Goal: Task Accomplishment & Management: Use online tool/utility

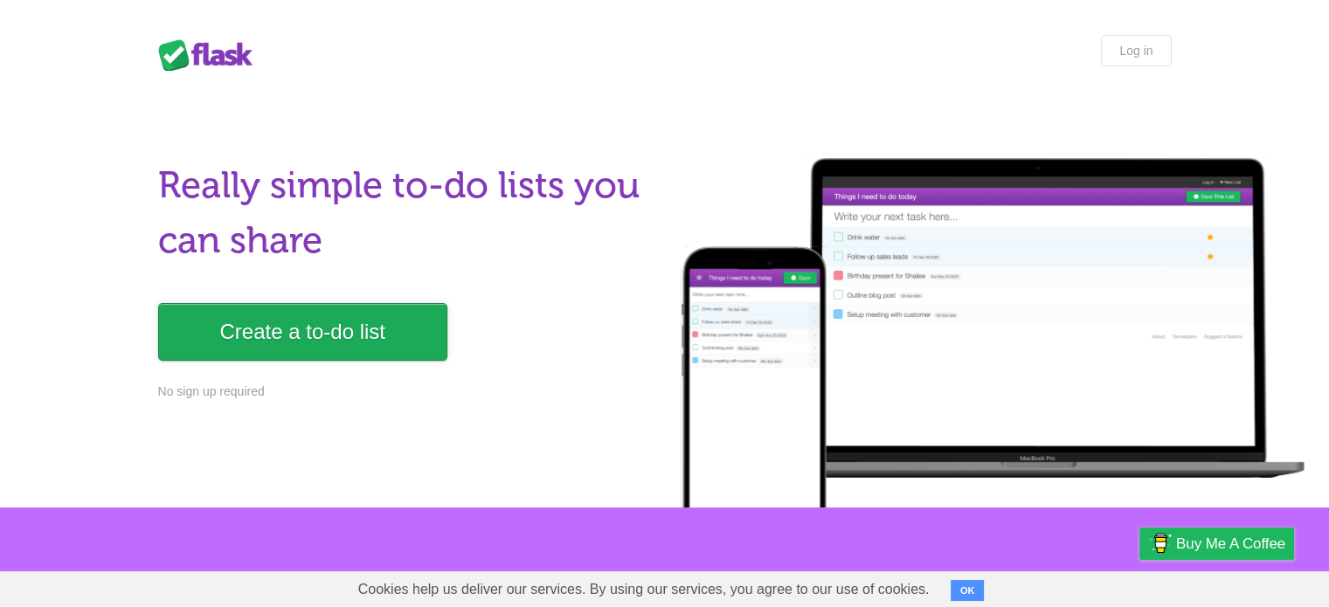
click at [349, 349] on link "Create a to-do list" at bounding box center [302, 332] width 289 height 58
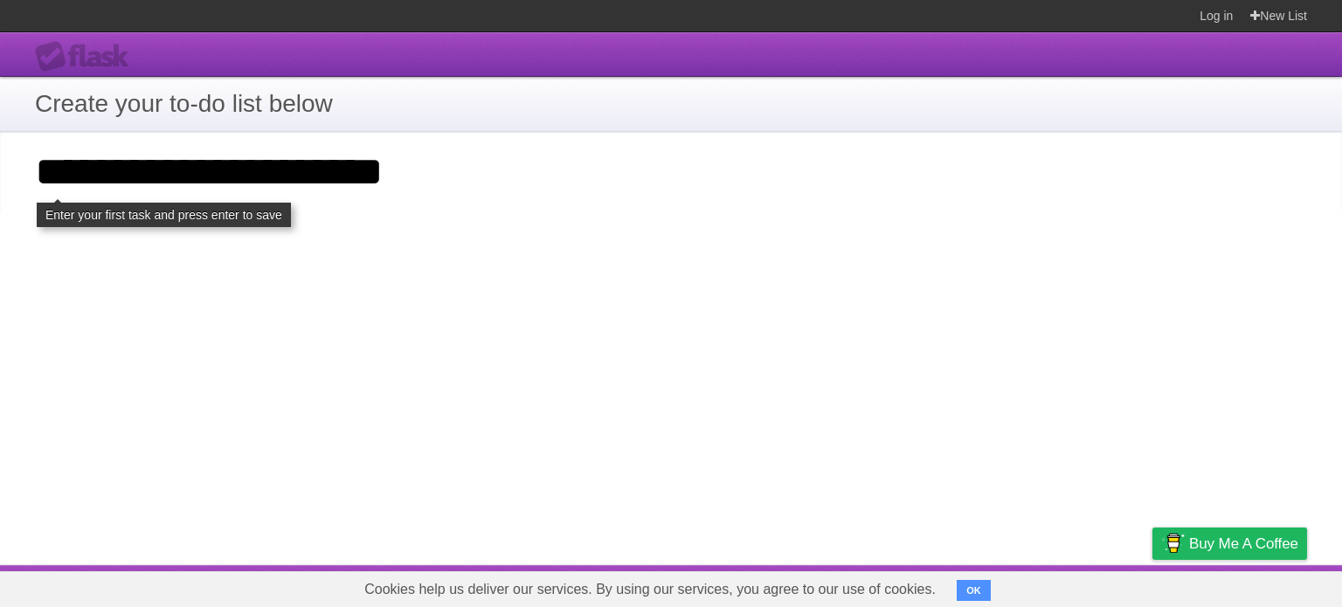
type input "**********"
click input "**********" at bounding box center [0, 0] width 0 height 0
